Goal: Information Seeking & Learning: Learn about a topic

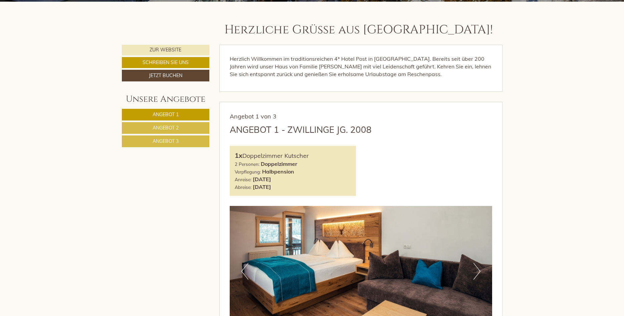
scroll to position [307, 0]
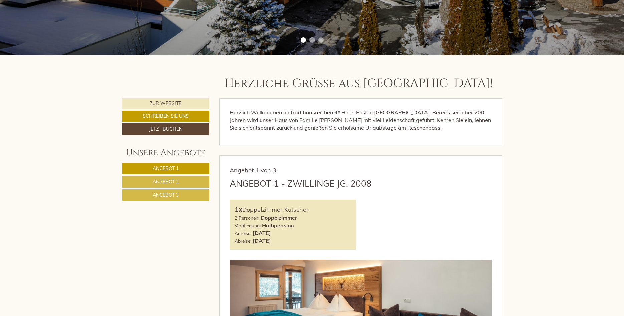
scroll to position [409, 0]
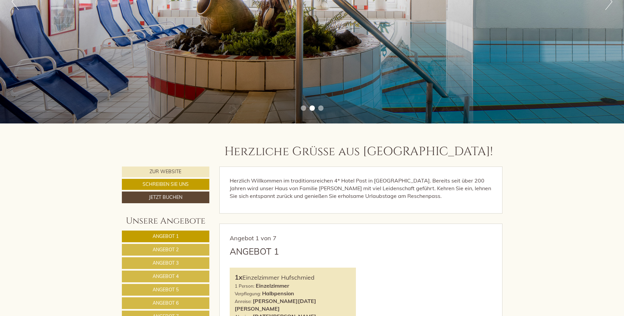
scroll to position [341, 0]
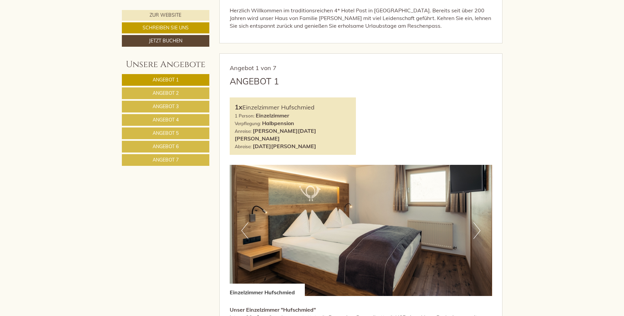
click at [192, 94] on link "Angebot 2" at bounding box center [165, 93] width 87 height 12
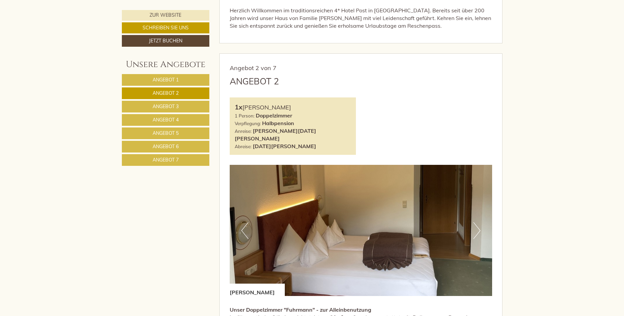
scroll to position [394, 0]
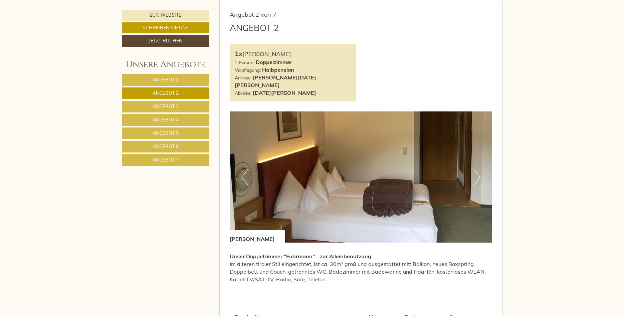
click at [187, 105] on link "Angebot 3" at bounding box center [165, 107] width 87 height 12
click at [185, 119] on link "Angebot 4" at bounding box center [165, 120] width 87 height 12
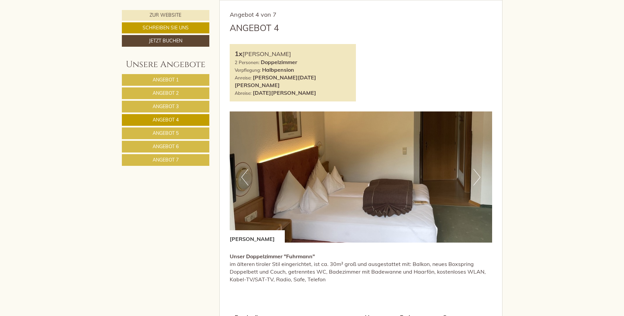
click at [188, 133] on link "Angebot 5" at bounding box center [165, 134] width 87 height 12
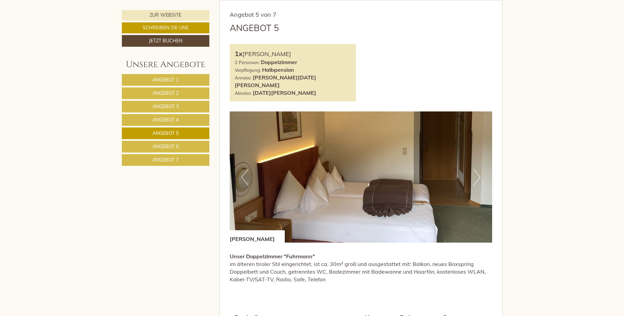
click at [188, 148] on link "Angebot 6" at bounding box center [165, 147] width 87 height 12
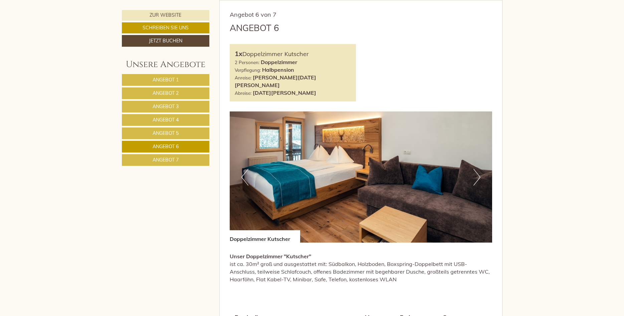
click at [191, 164] on link "Angebot 7" at bounding box center [165, 160] width 87 height 12
